Goal: Find specific page/section: Find specific page/section

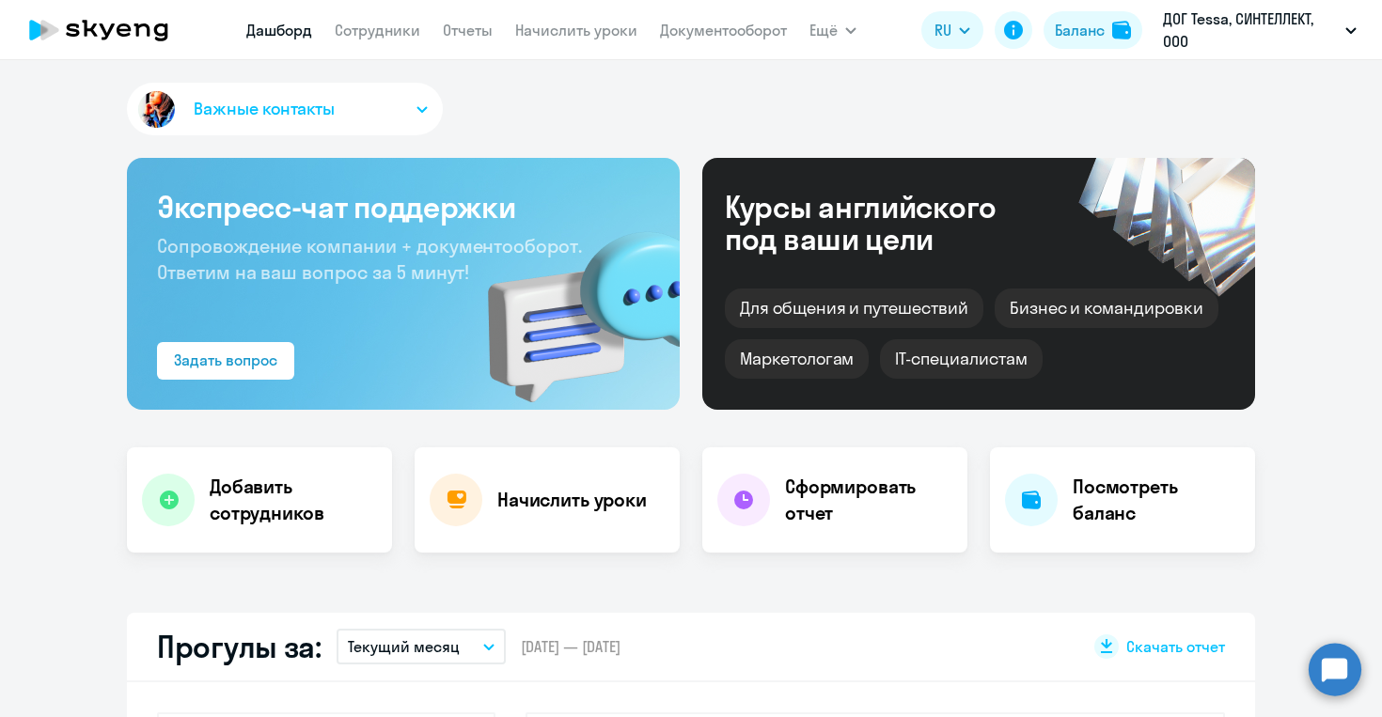
select select "30"
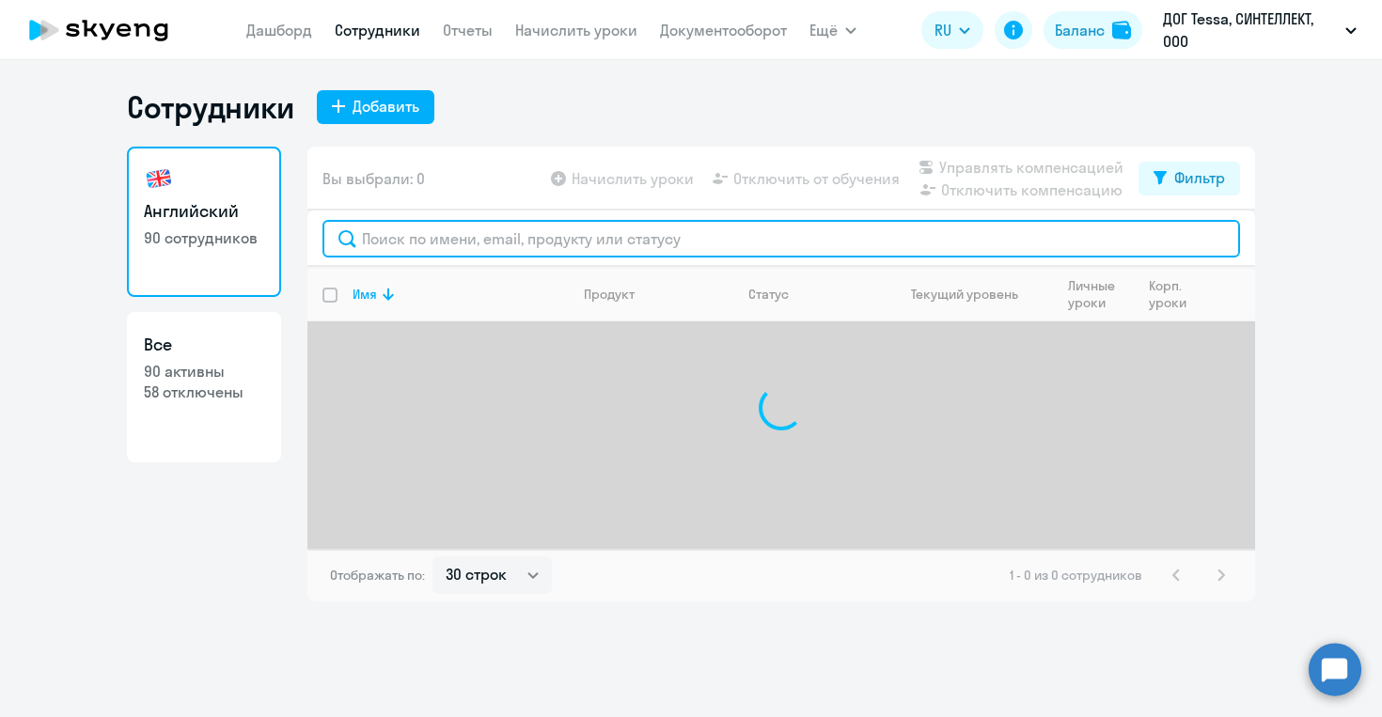
click at [402, 234] on input "text" at bounding box center [780, 239] width 917 height 38
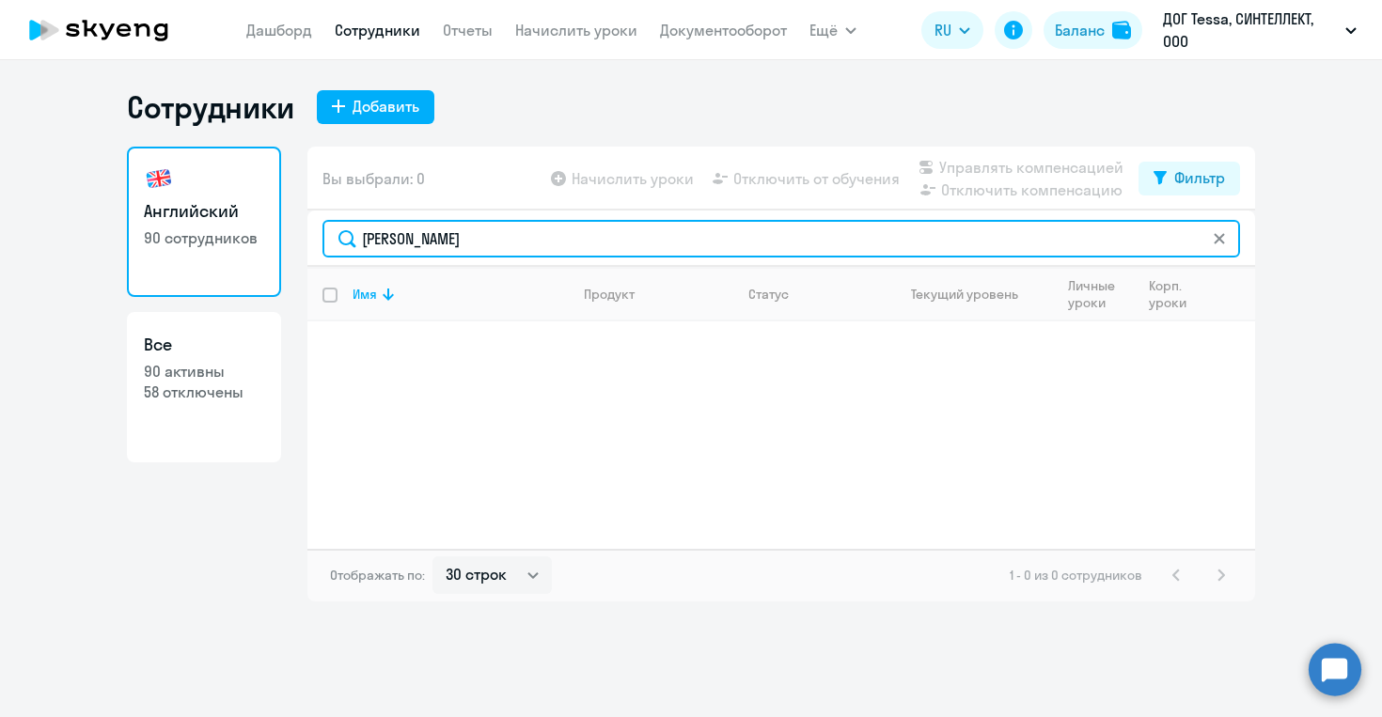
type input "[PERSON_NAME]"
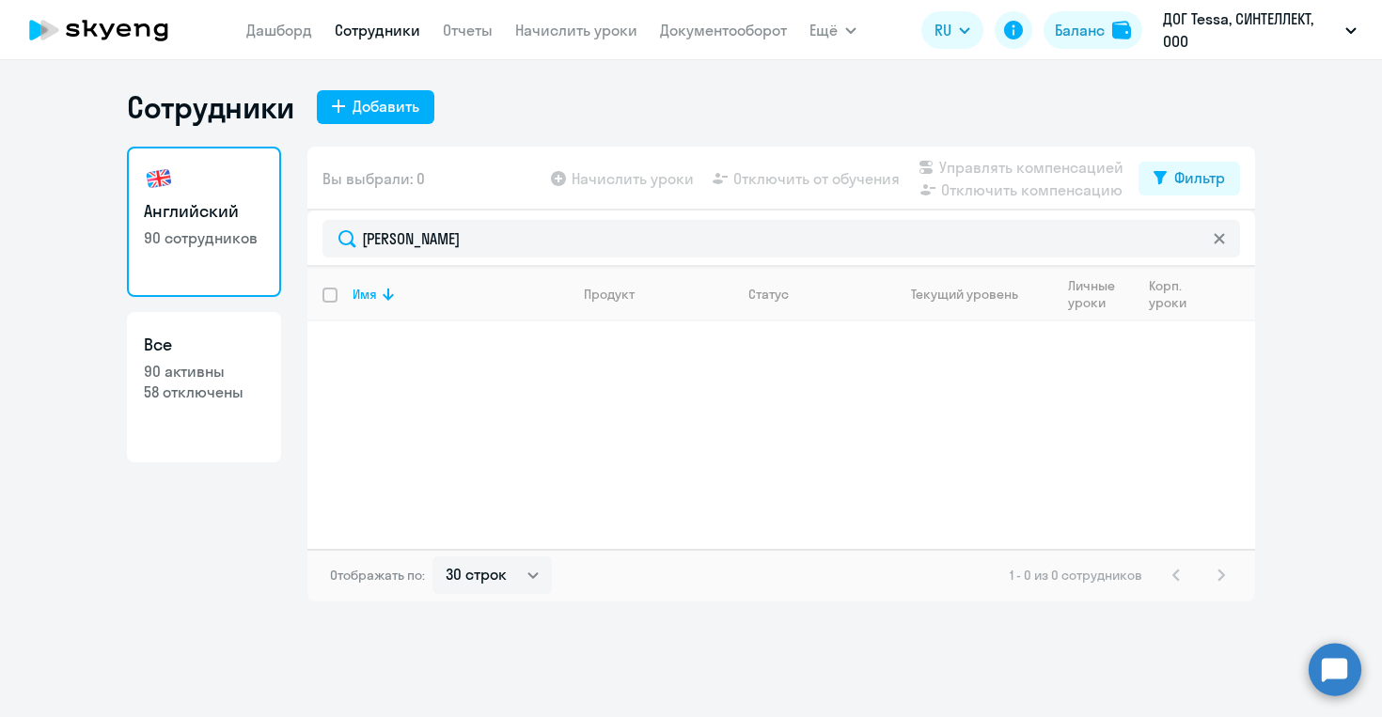
click at [227, 360] on link "Все 90 активны 58 отключены" at bounding box center [204, 387] width 154 height 150
select select "30"
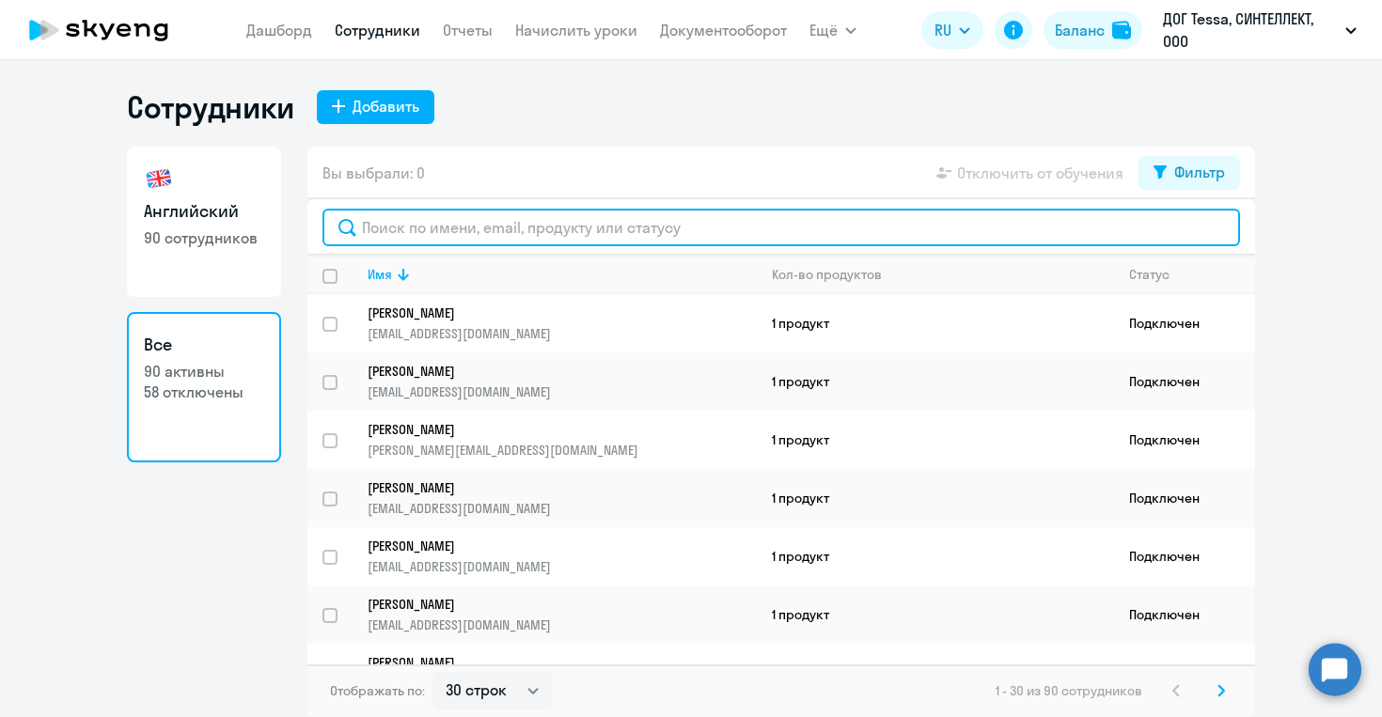
click at [448, 230] on input "text" at bounding box center [780, 228] width 917 height 38
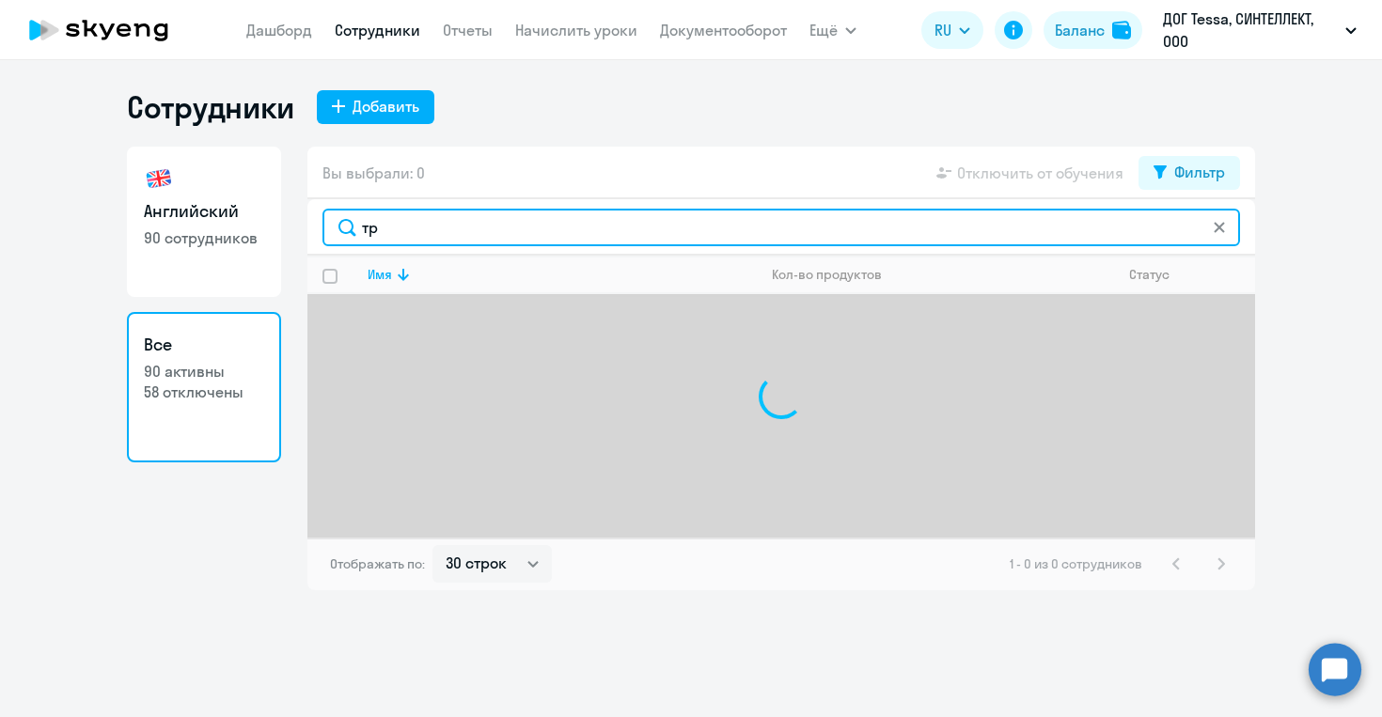
type input "т"
